Goal: Use online tool/utility: Utilize a website feature to perform a specific function

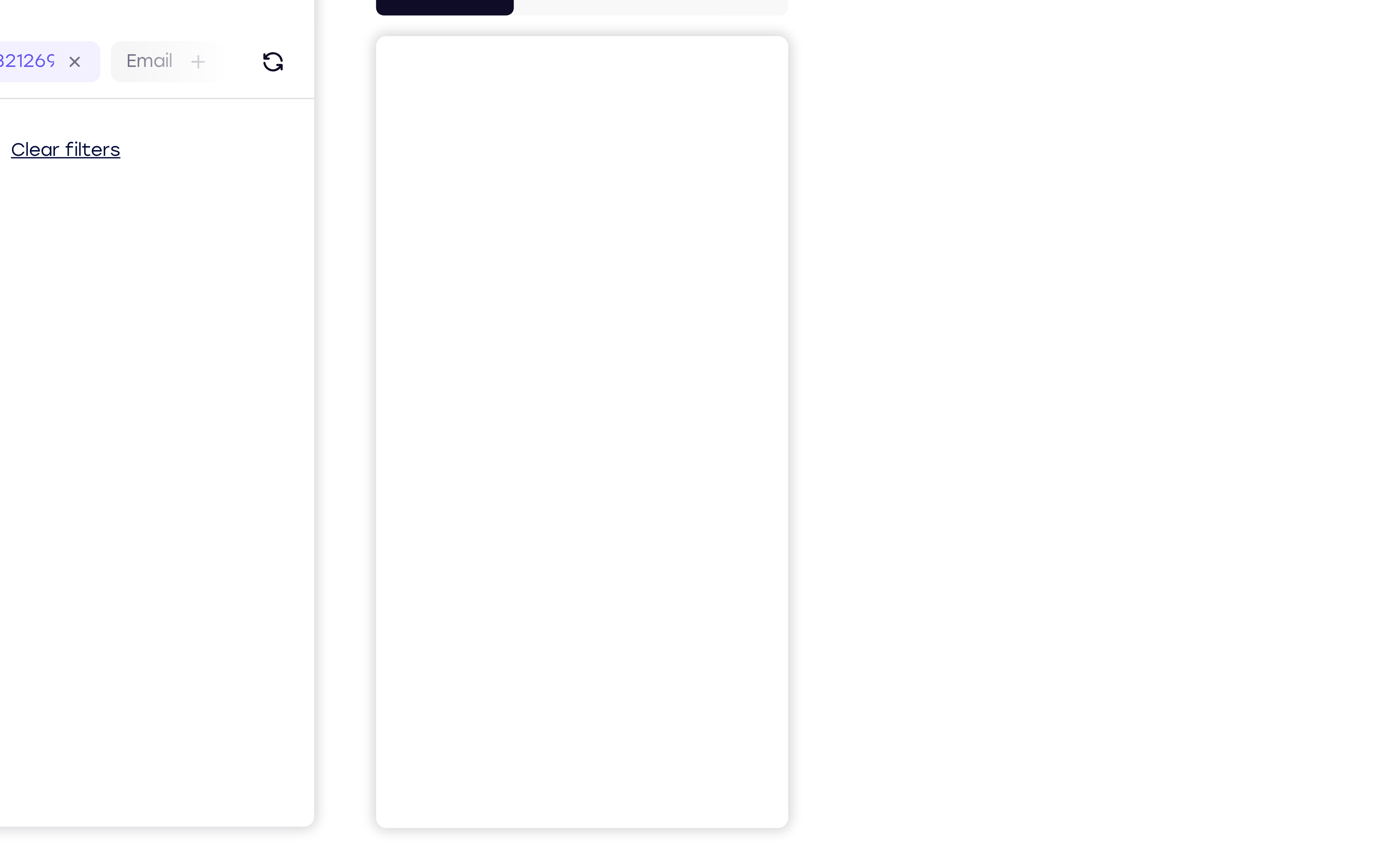
click at [457, 107] on button "Android" at bounding box center [878, 101] width 39 height 15
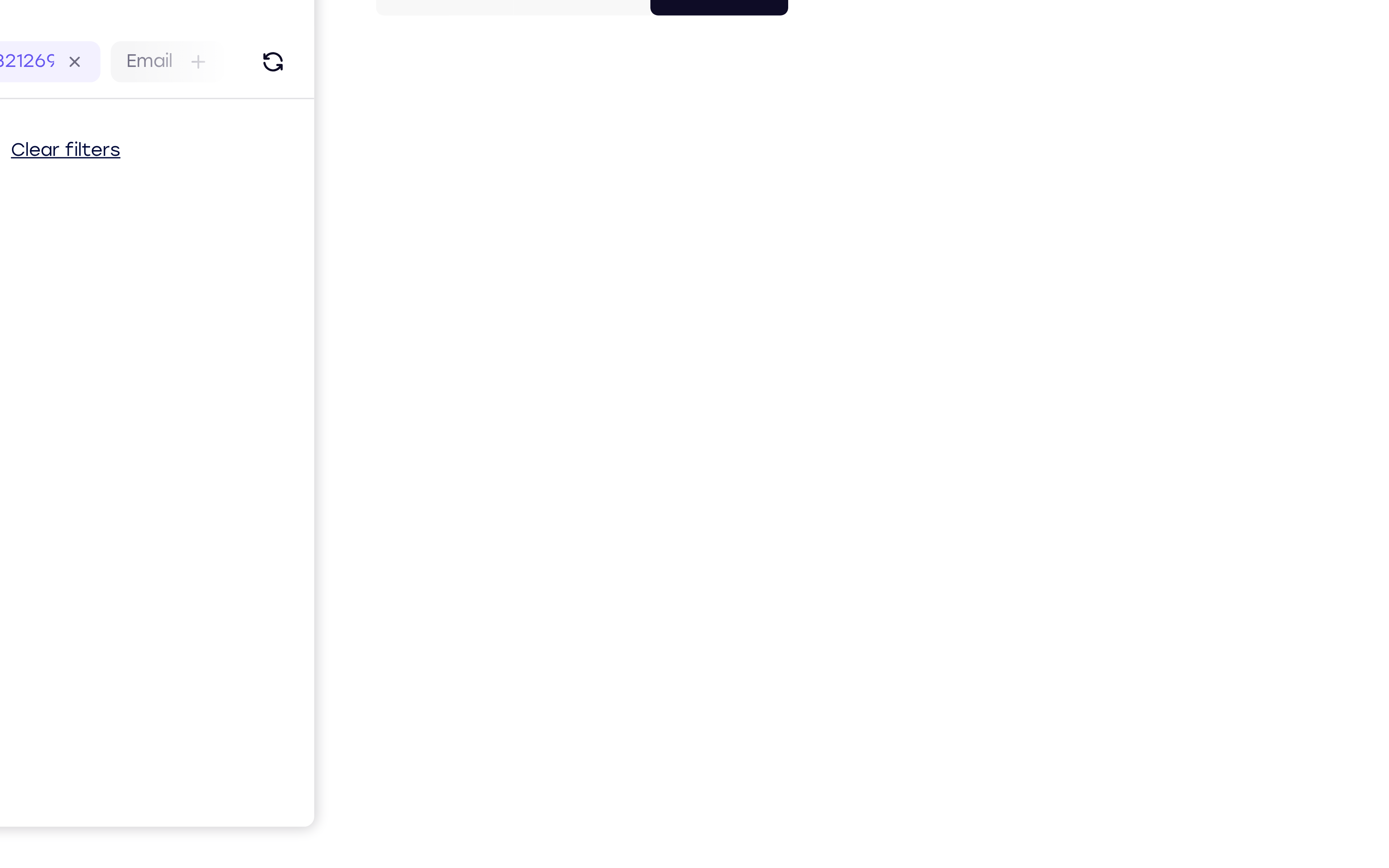
click at [457, 163] on div at bounding box center [839, 225] width 116 height 223
drag, startPoint x: 839, startPoint y: 107, endPoint x: 848, endPoint y: 106, distance: 9.1
click at [457, 107] on button "iOS" at bounding box center [840, 101] width 39 height 15
click at [457, 108] on button "Android" at bounding box center [878, 101] width 39 height 15
click at [457, 138] on div "Your Support Agent Your Customer Web iOS Android Next Steps We’d be happy to gi…" at bounding box center [694, 261] width 463 height 477
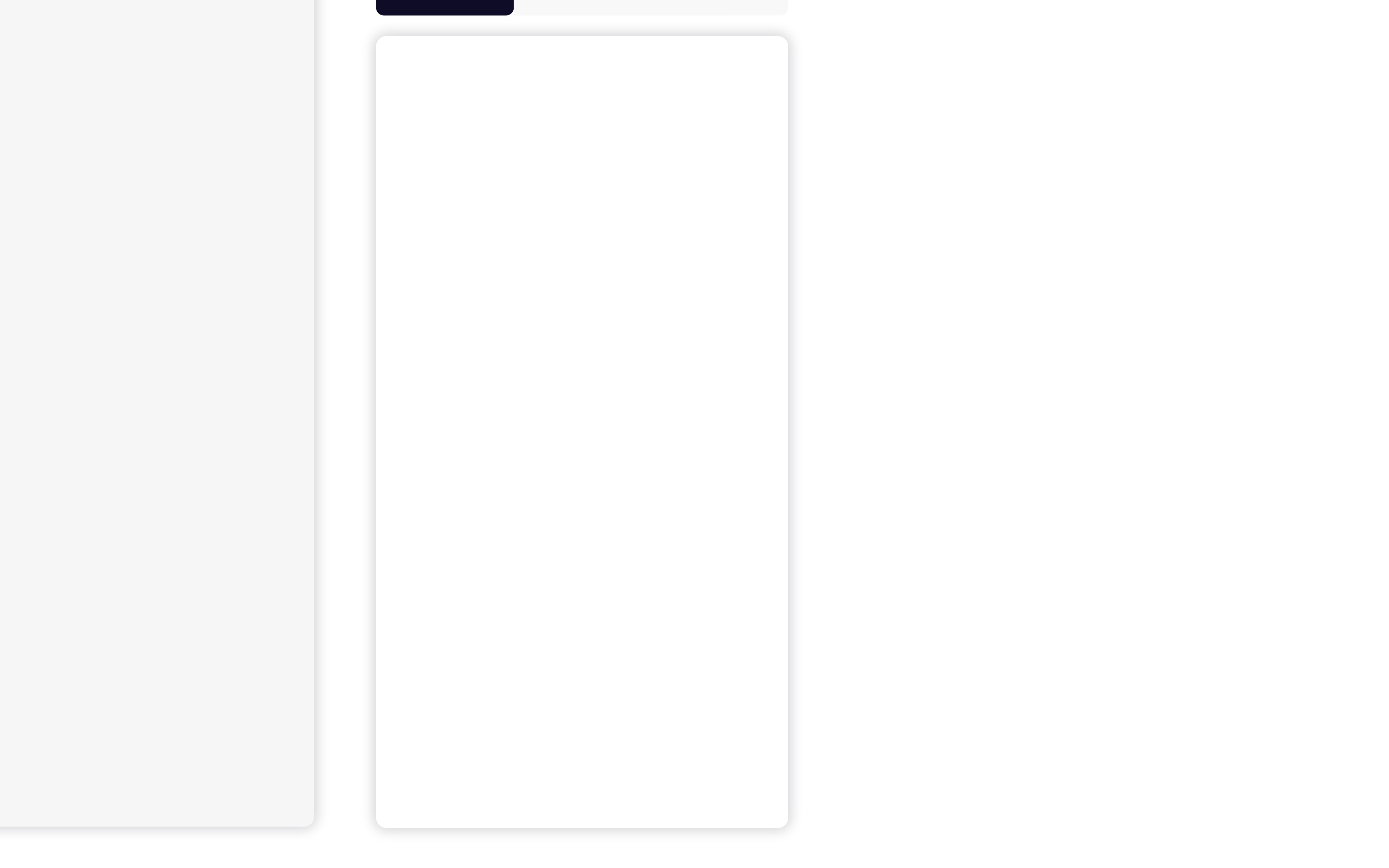
click at [872, 107] on button "Android" at bounding box center [878, 101] width 39 height 15
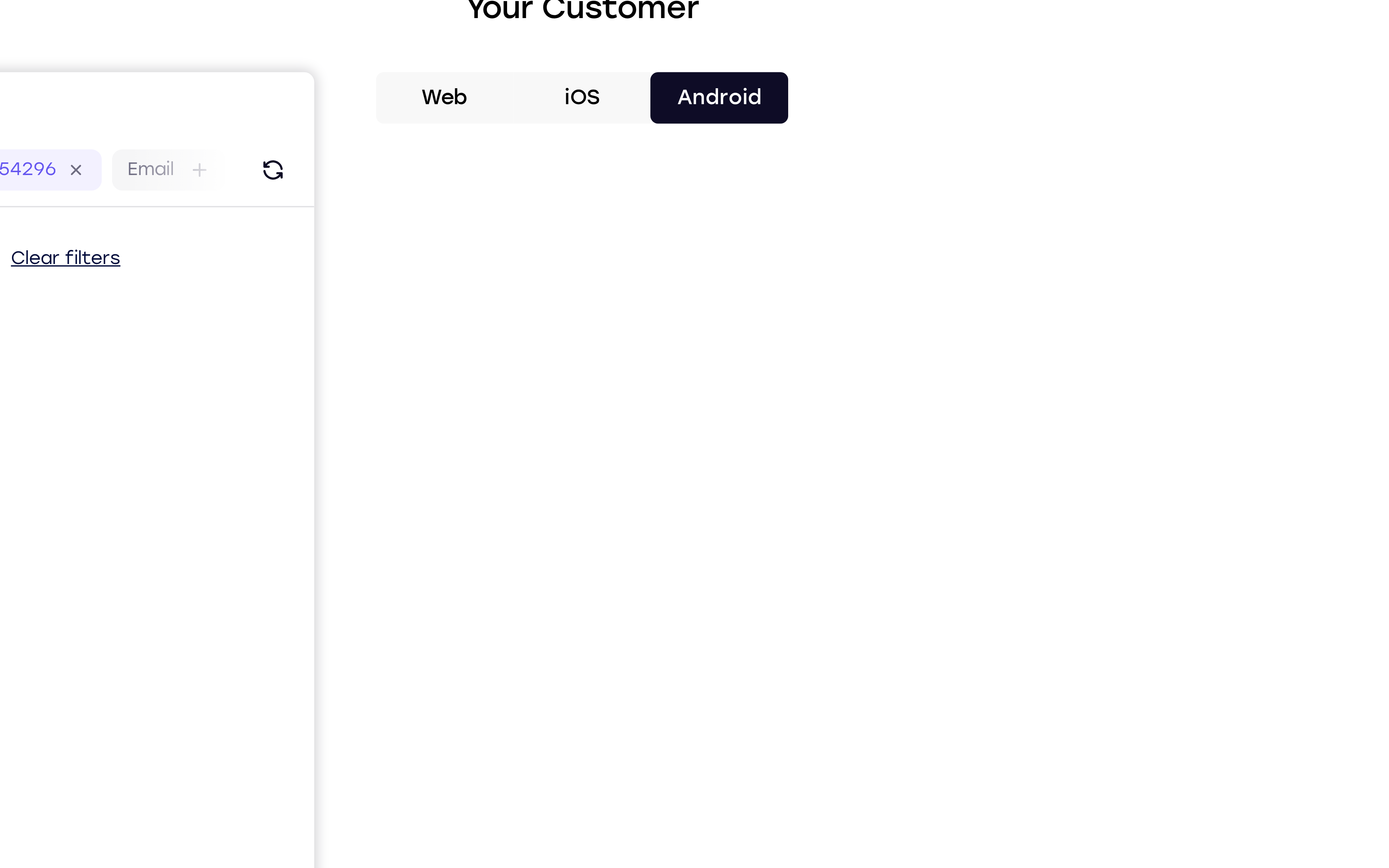
click at [831, 105] on button "iOS" at bounding box center [840, 101] width 39 height 15
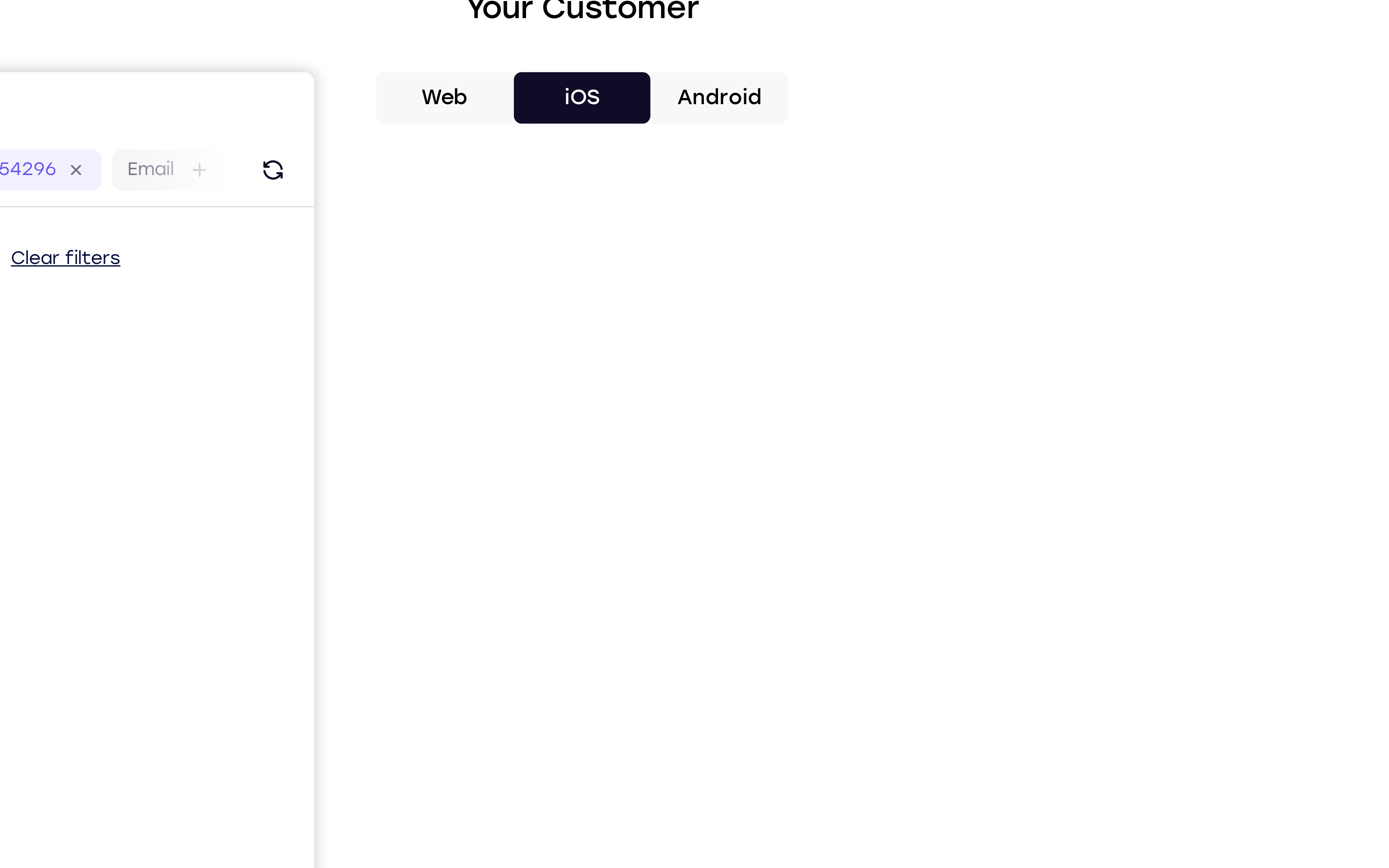
click at [815, 102] on button "Web" at bounding box center [801, 101] width 39 height 15
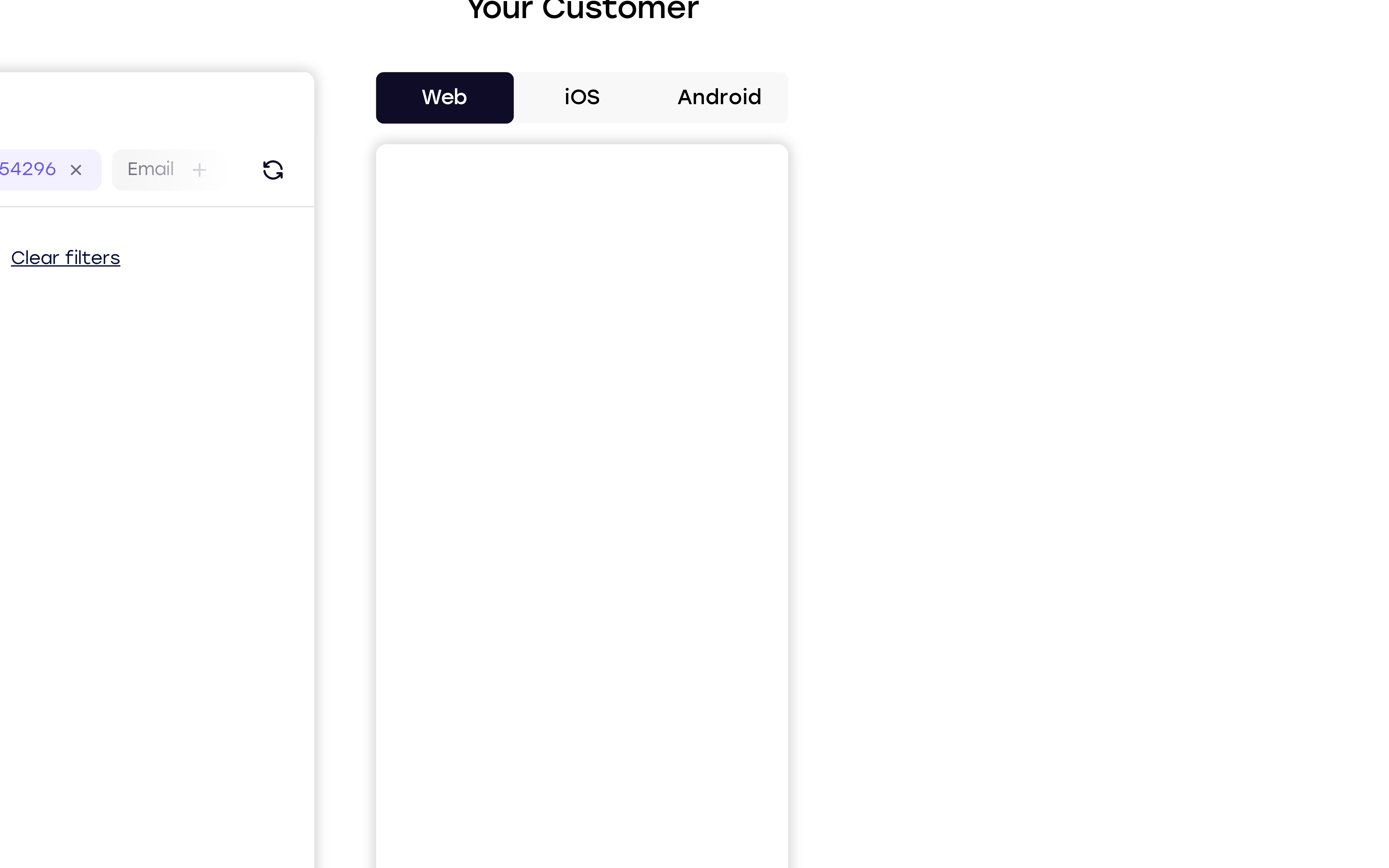
click at [885, 101] on button "Android" at bounding box center [878, 101] width 39 height 15
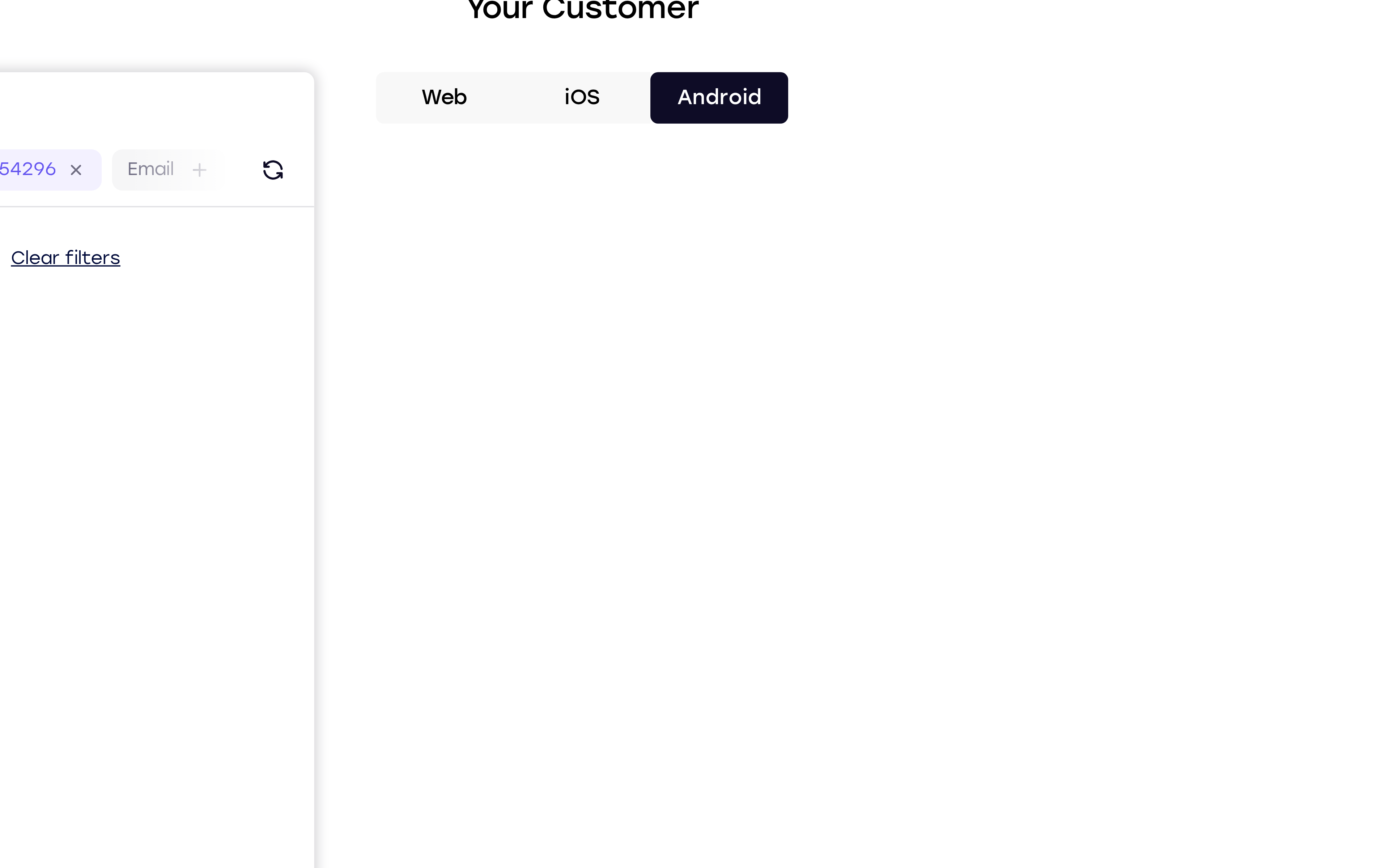
click at [854, 98] on button "iOS" at bounding box center [840, 101] width 39 height 15
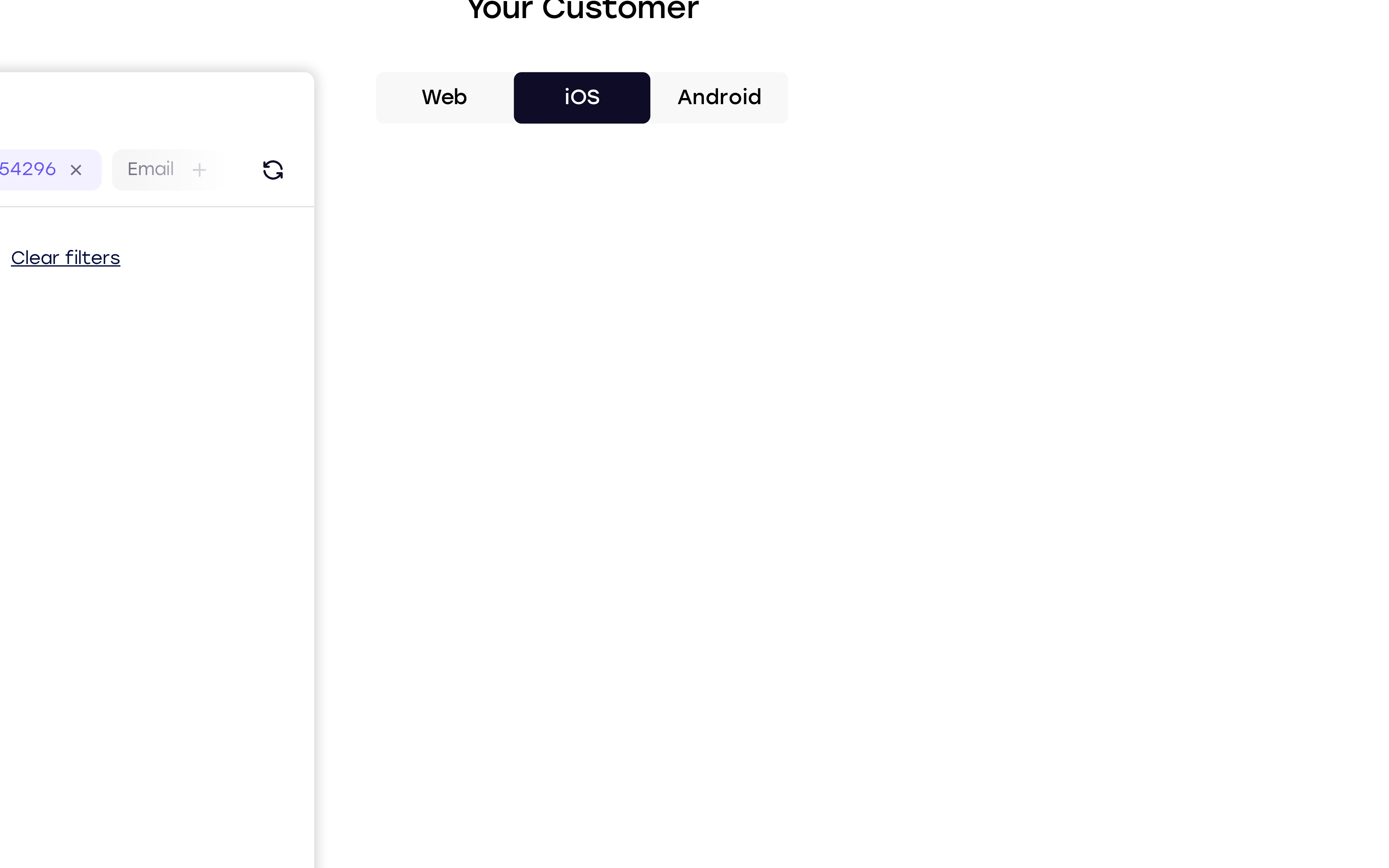
click at [893, 100] on button "Android" at bounding box center [878, 101] width 39 height 15
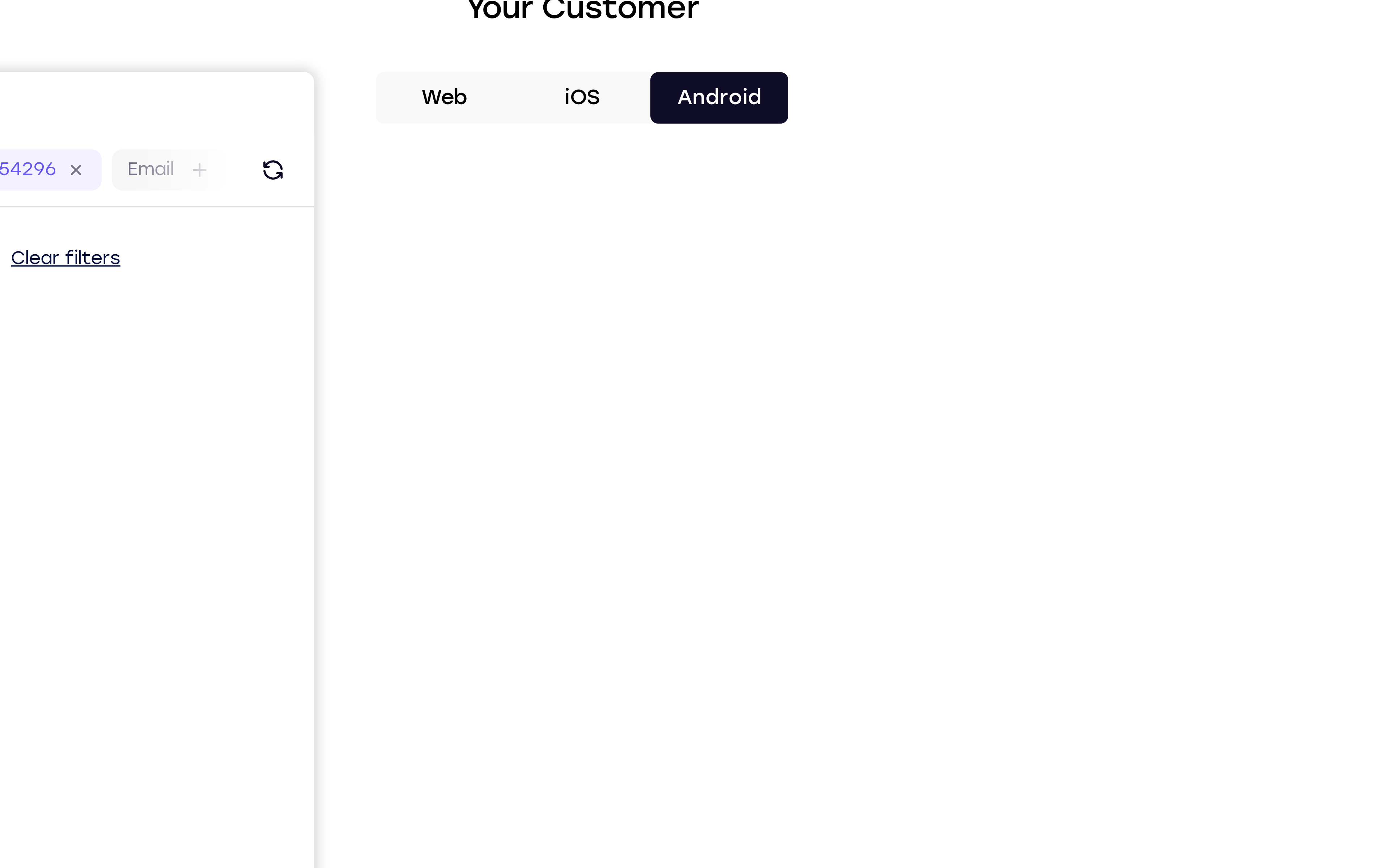
click at [874, 100] on button "Android" at bounding box center [878, 101] width 39 height 15
click at [874, 100] on button "Android" at bounding box center [878, 101] width 39 height 15
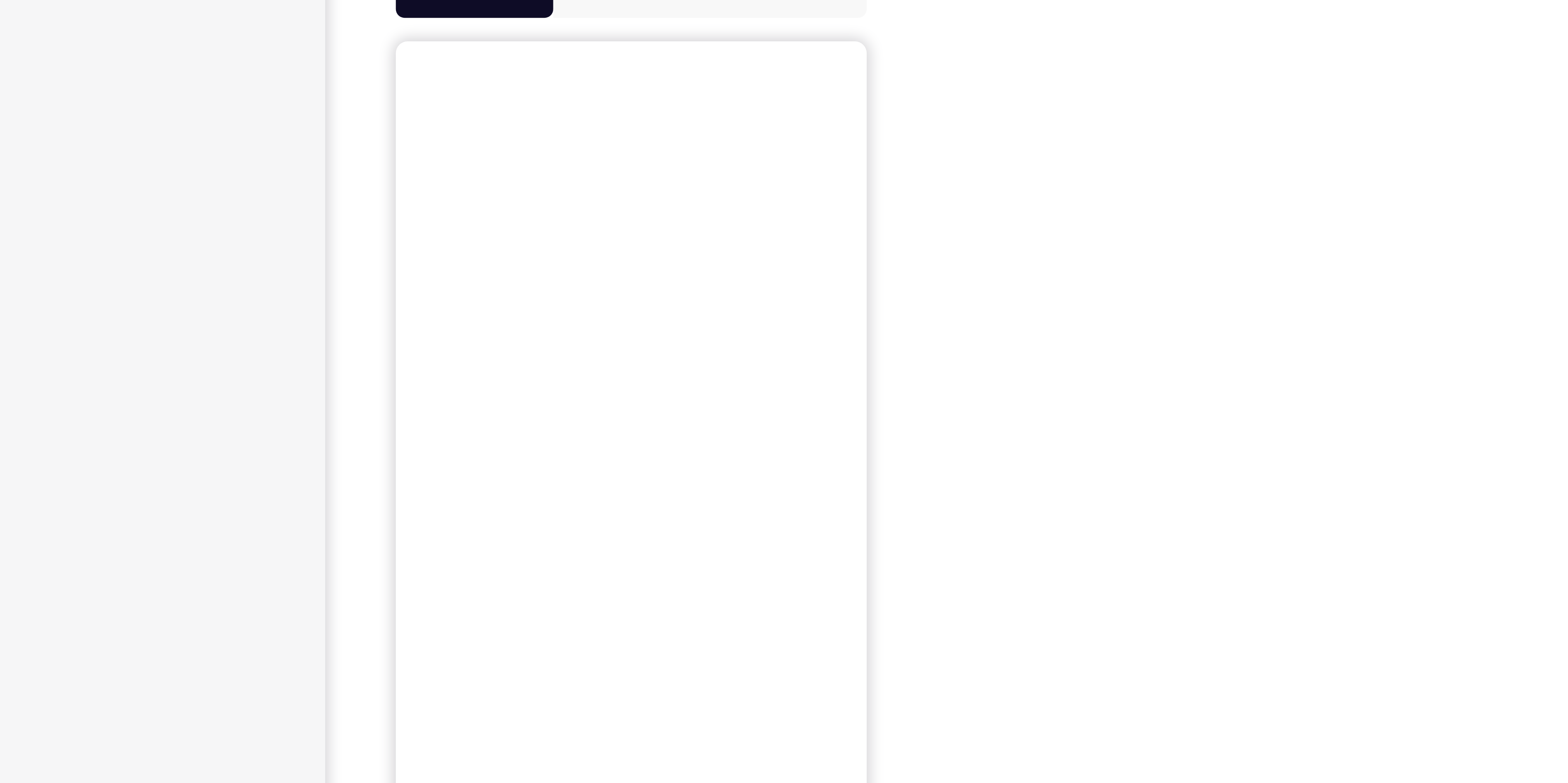
click at [986, 123] on button "Android" at bounding box center [993, 115] width 44 height 17
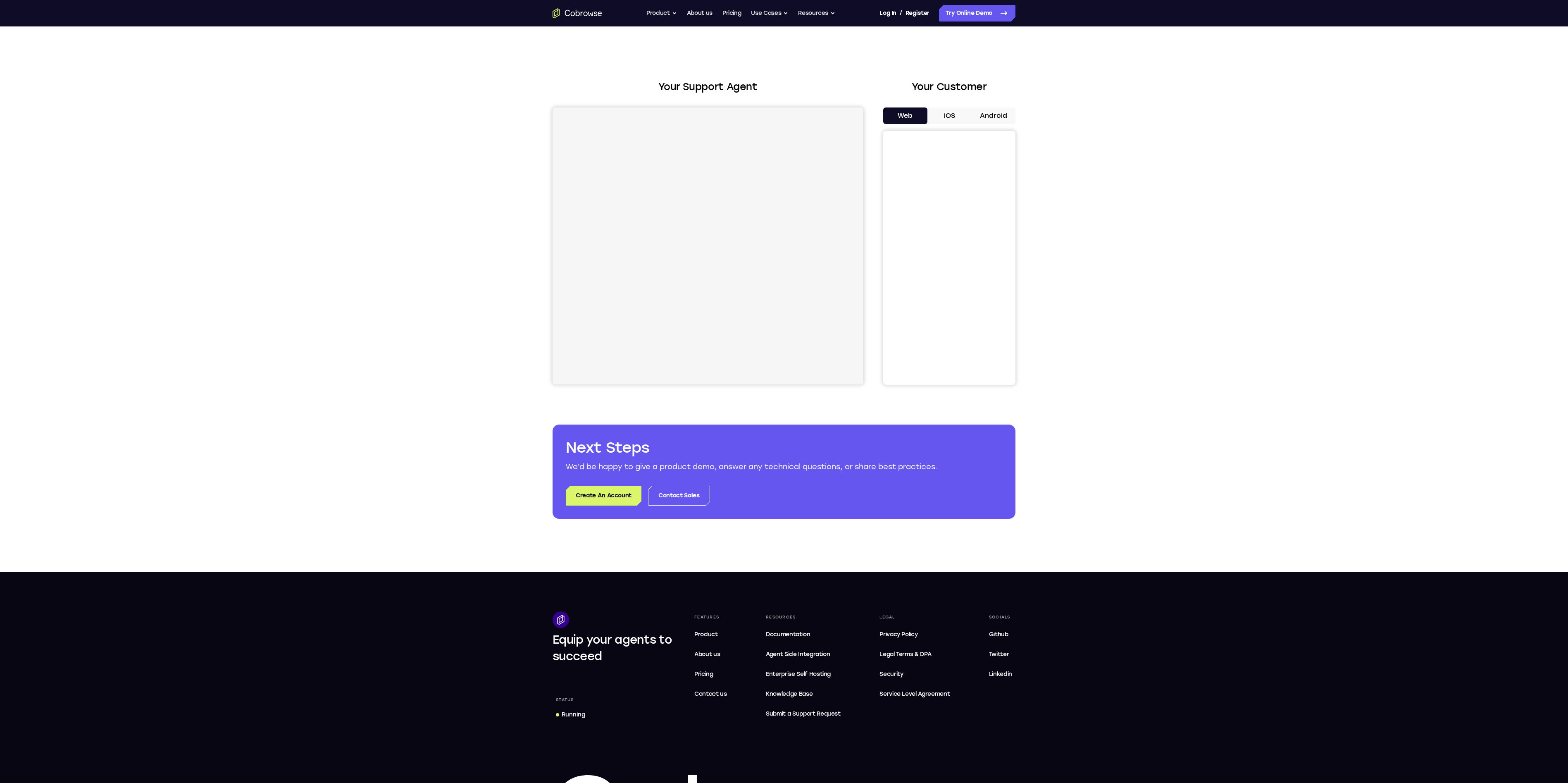
click at [987, 108] on button "Android" at bounding box center [993, 115] width 44 height 17
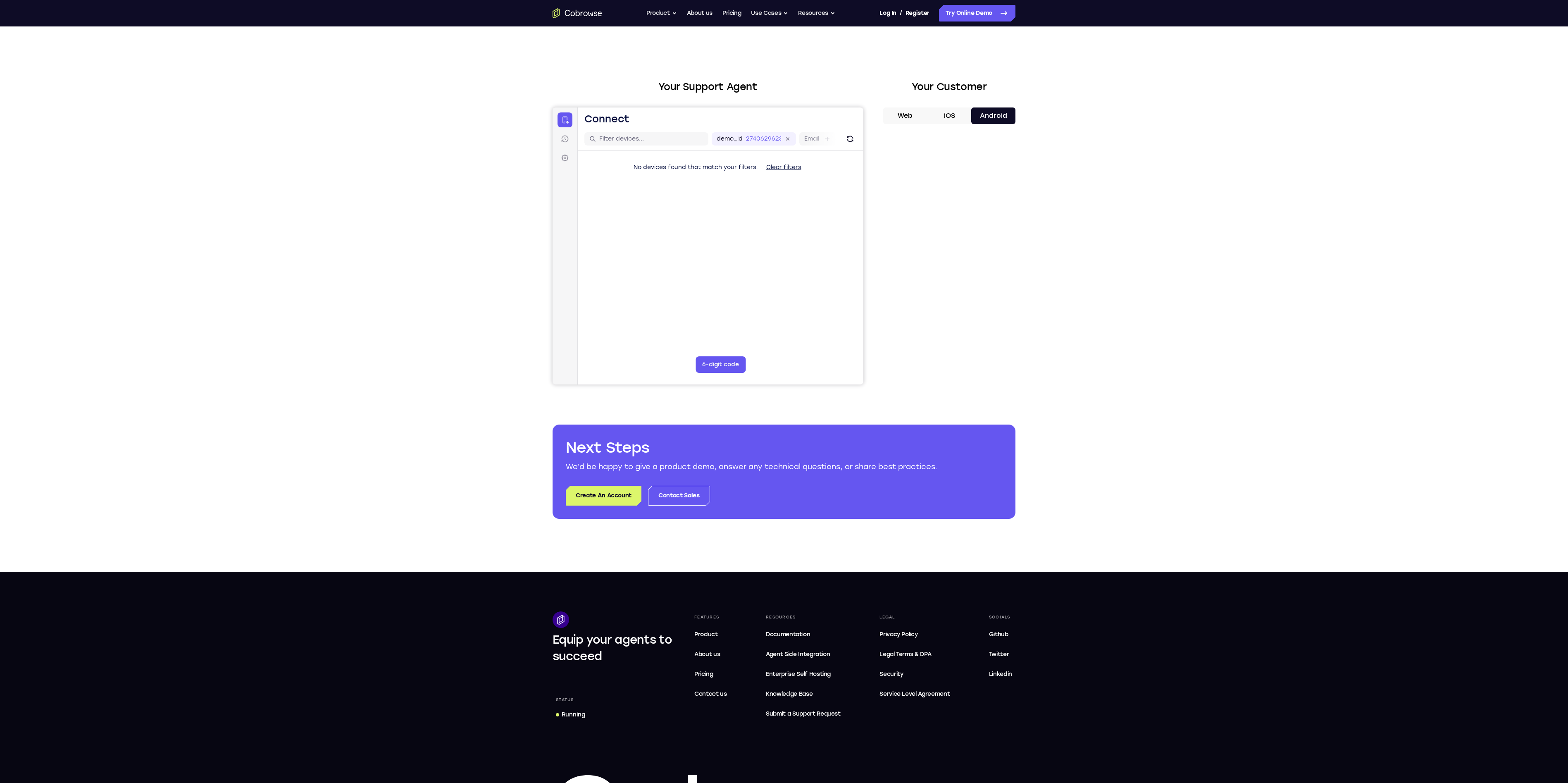
click at [931, 111] on button "iOS" at bounding box center [949, 115] width 44 height 17
click at [917, 115] on button "Web" at bounding box center [906, 115] width 44 height 17
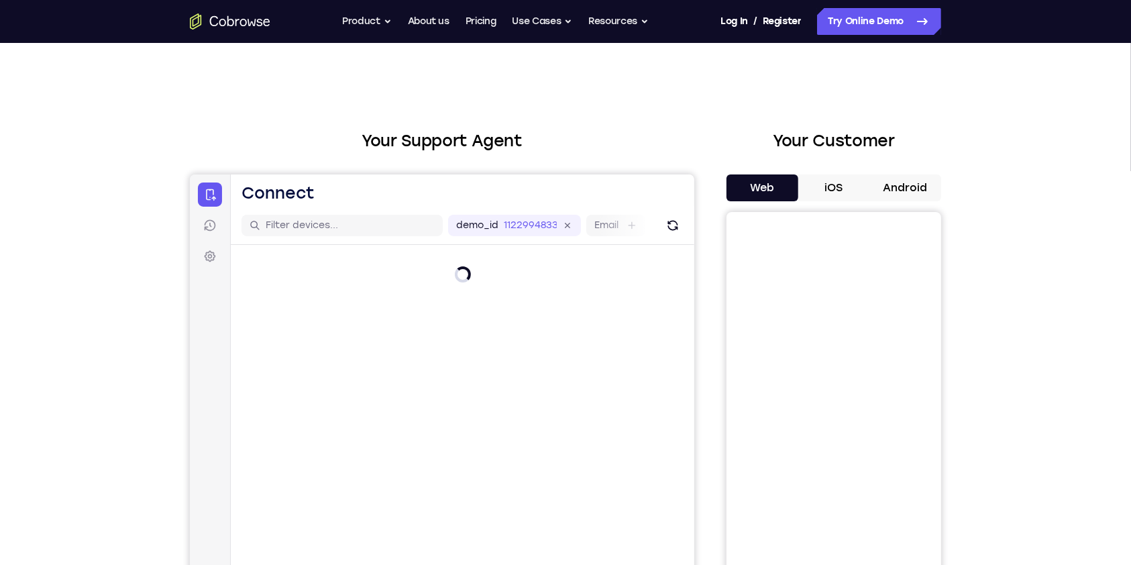
drag, startPoint x: 2419, startPoint y: 9, endPoint x: 686, endPoint y: 126, distance: 1737.4
click at [686, 126] on div "Your Support Agent Your Customer Web iOS Android Next Steps We’d be happy to gi…" at bounding box center [565, 485] width 859 height 885
click at [908, 191] on button "Android" at bounding box center [905, 187] width 72 height 27
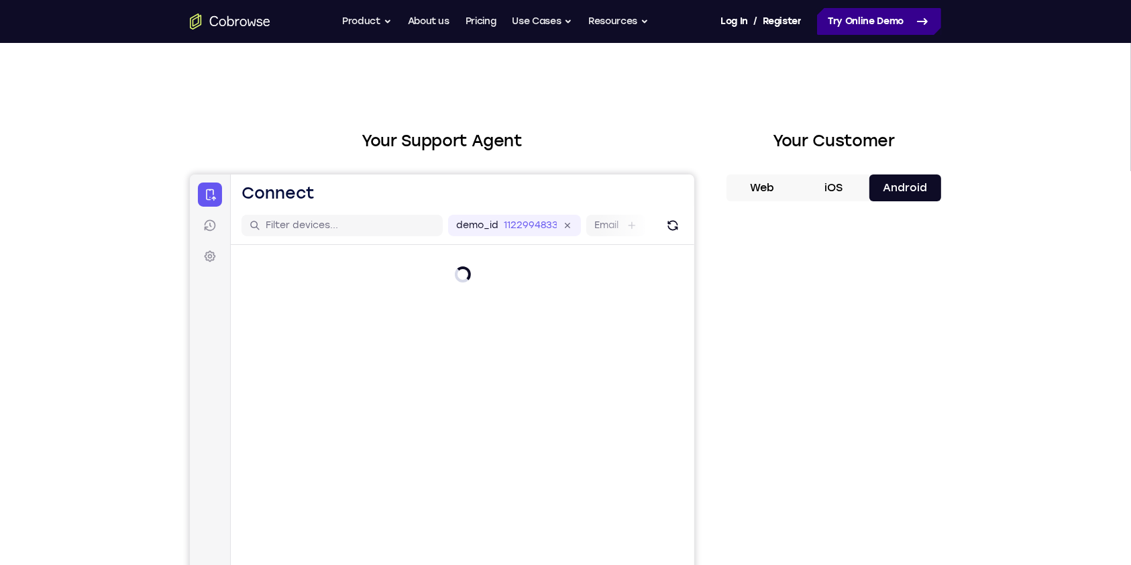
click at [879, 25] on link "Try Online Demo" at bounding box center [879, 21] width 124 height 27
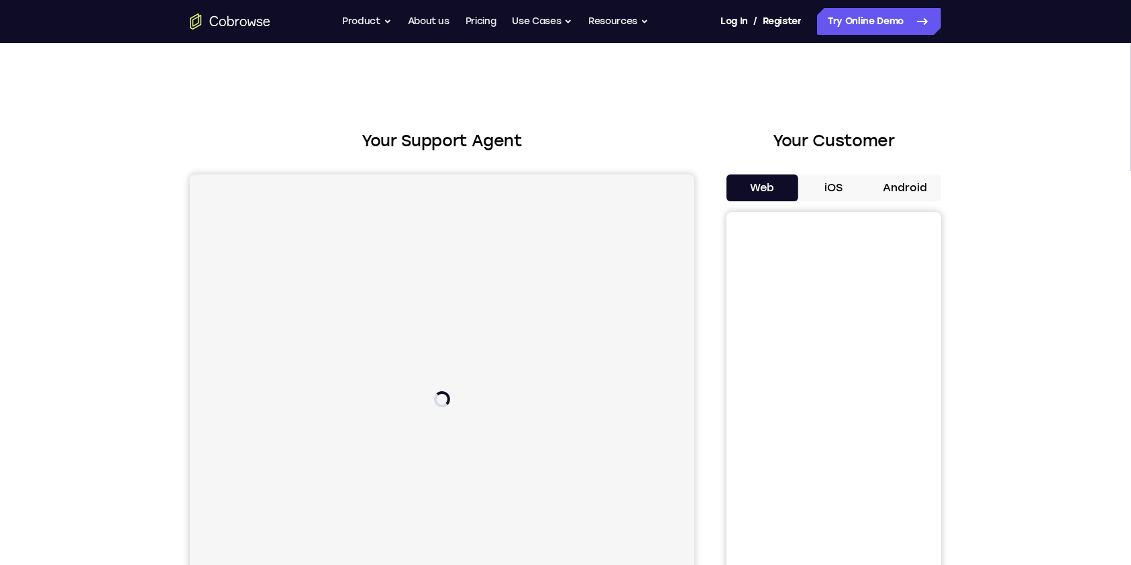
click at [912, 184] on button "Android" at bounding box center [905, 187] width 72 height 27
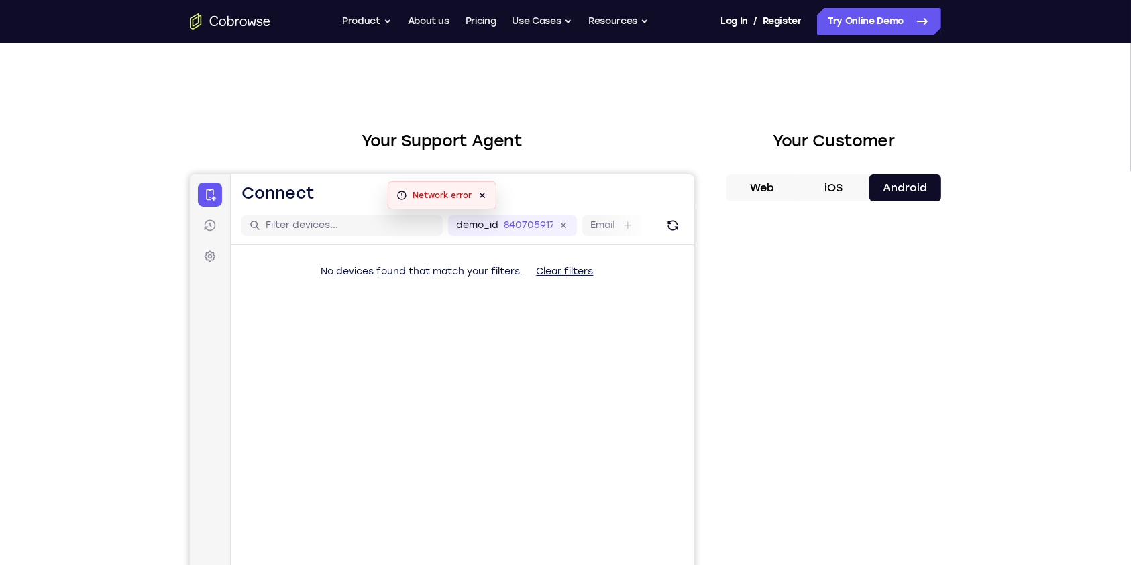
click at [1035, 131] on div "Your Support Agent Your Customer Web iOS Android Next Steps We’d be happy to gi…" at bounding box center [565, 485] width 1131 height 885
click at [832, 193] on button "iOS" at bounding box center [834, 187] width 72 height 27
click at [897, 185] on button "Android" at bounding box center [905, 187] width 72 height 27
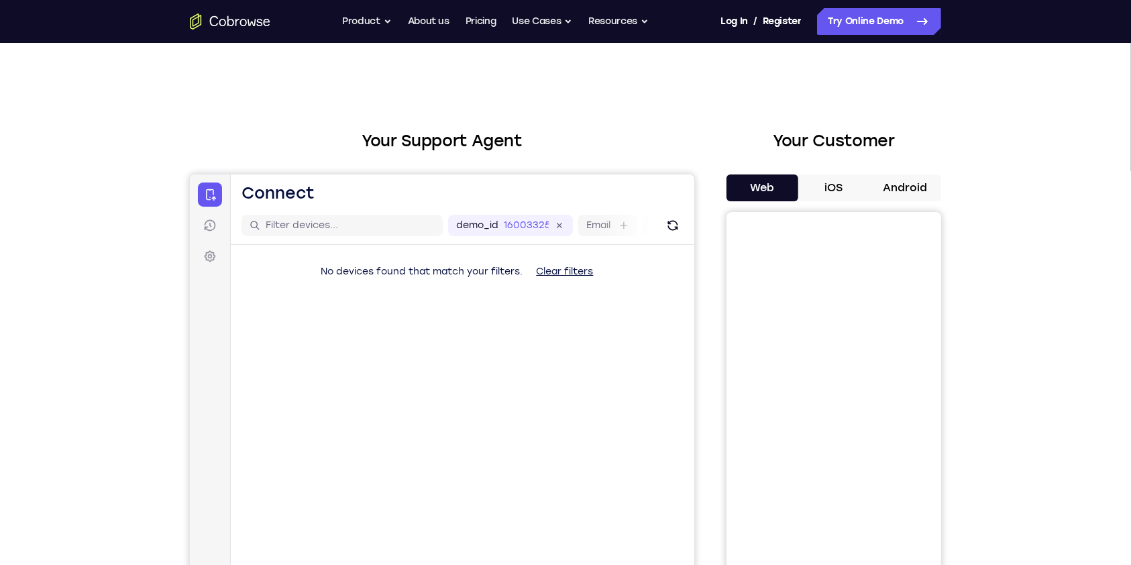
click at [902, 184] on button "Android" at bounding box center [905, 187] width 72 height 27
click at [827, 195] on button "iOS" at bounding box center [834, 187] width 72 height 27
click at [914, 191] on button "Android" at bounding box center [905, 187] width 72 height 27
click at [911, 191] on button "Android" at bounding box center [905, 187] width 72 height 27
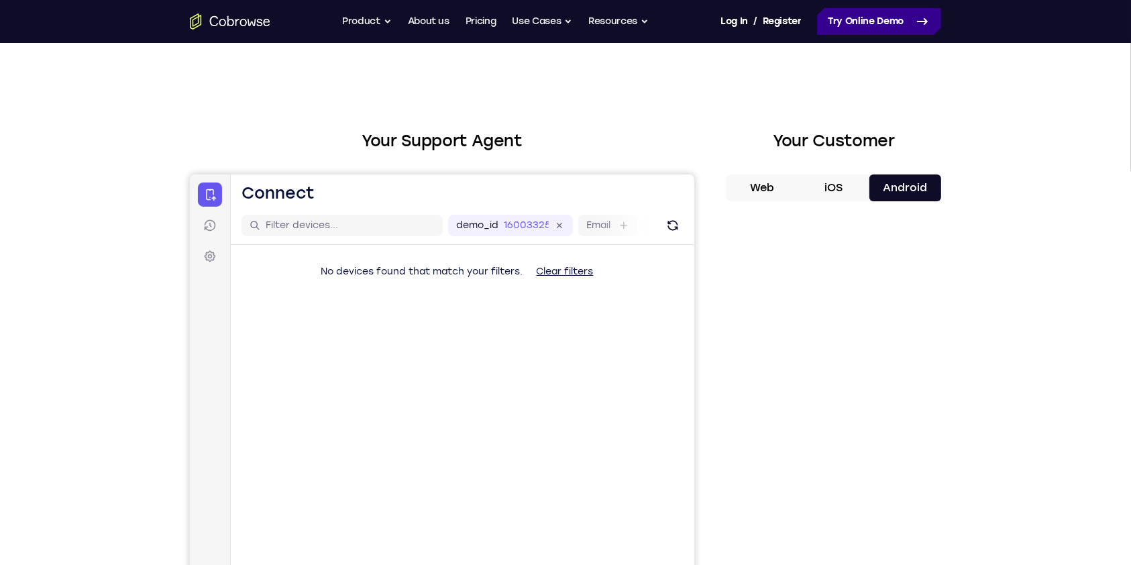
click at [880, 25] on link "Try Online Demo" at bounding box center [879, 21] width 124 height 27
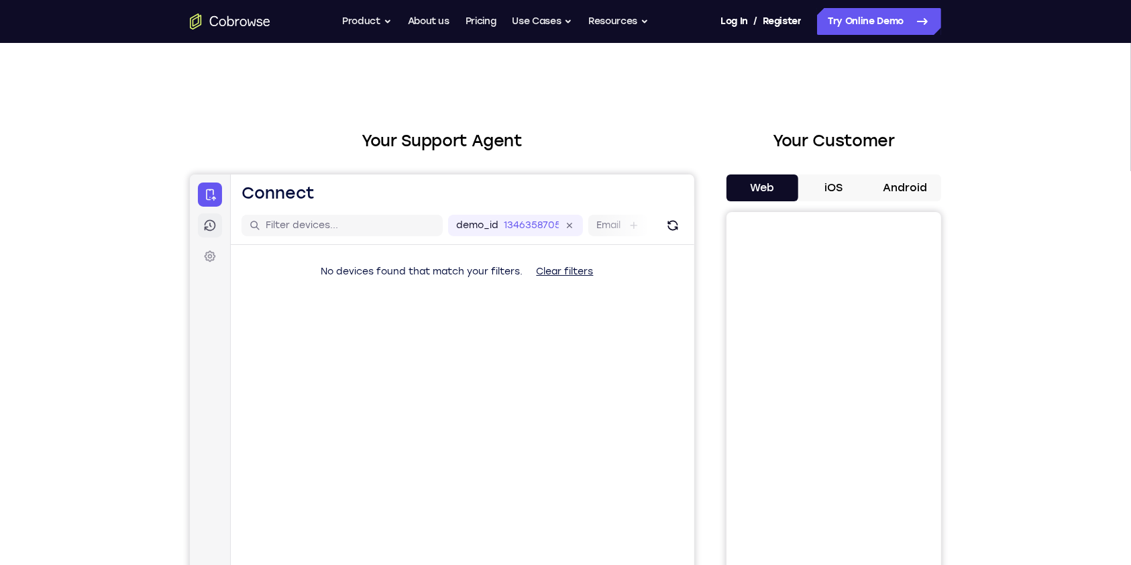
click at [202, 223] on link "Sessions" at bounding box center [209, 225] width 24 height 24
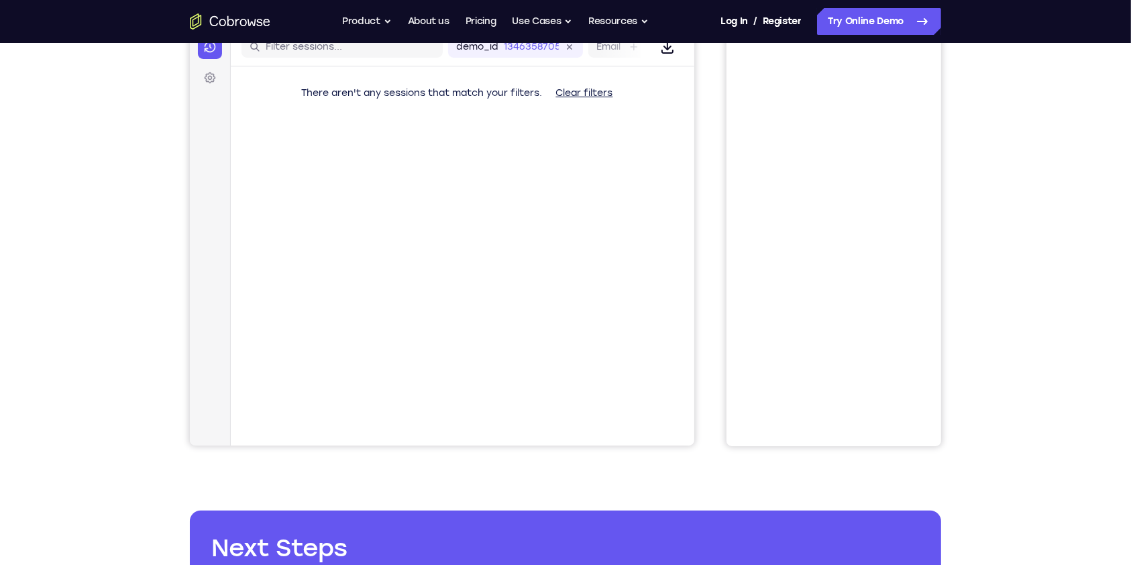
scroll to position [89, 0]
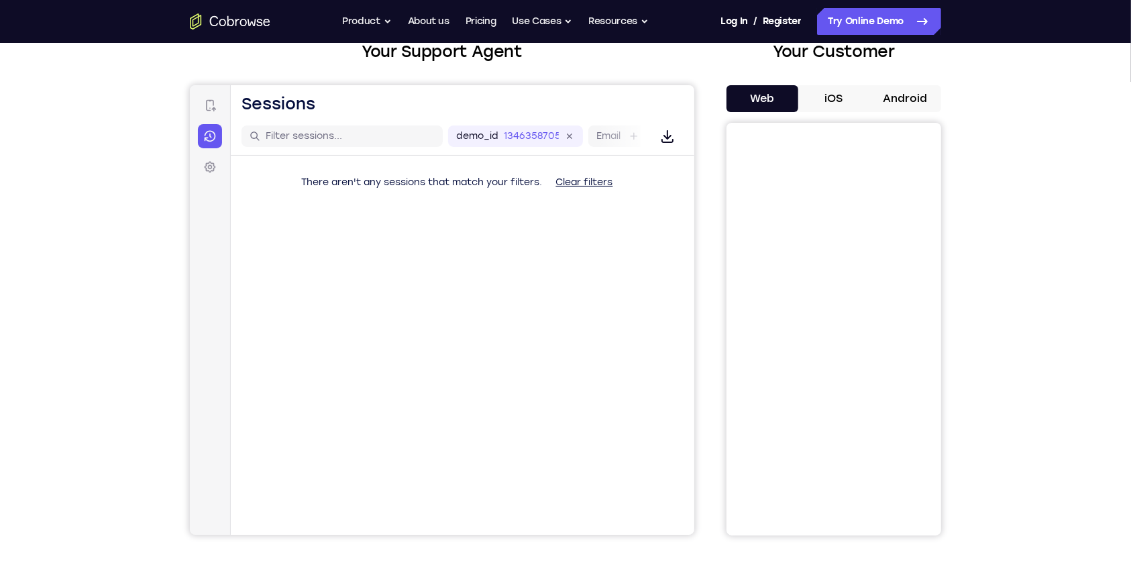
click at [920, 97] on button "Android" at bounding box center [905, 98] width 72 height 27
